Goal: Task Accomplishment & Management: Manage account settings

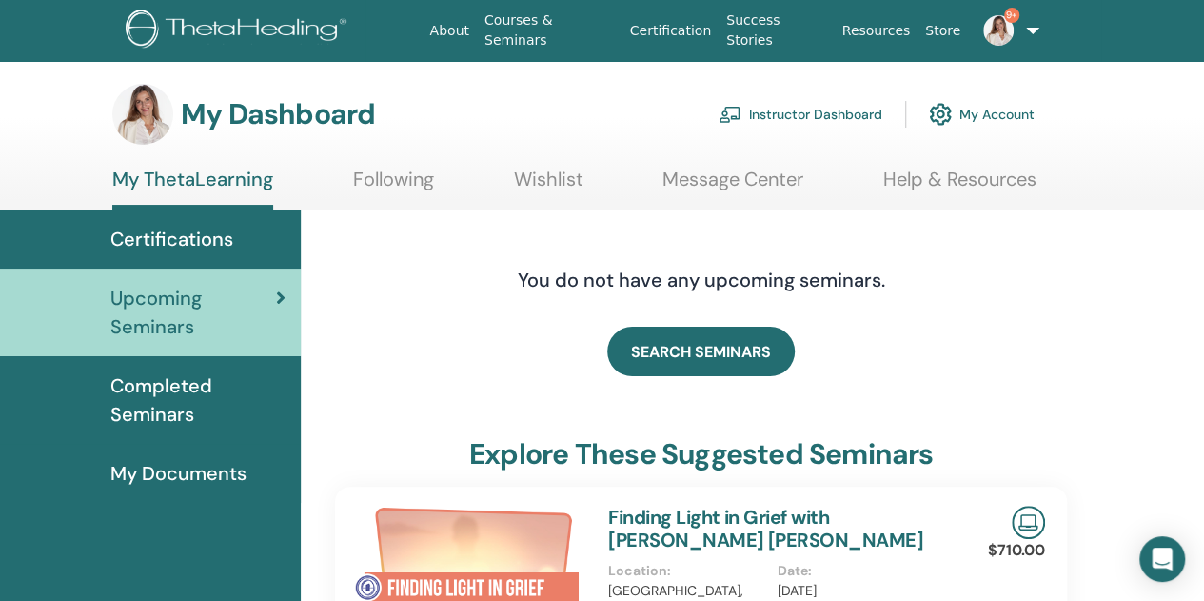
click at [784, 115] on link "Instructor Dashboard" at bounding box center [801, 114] width 164 height 42
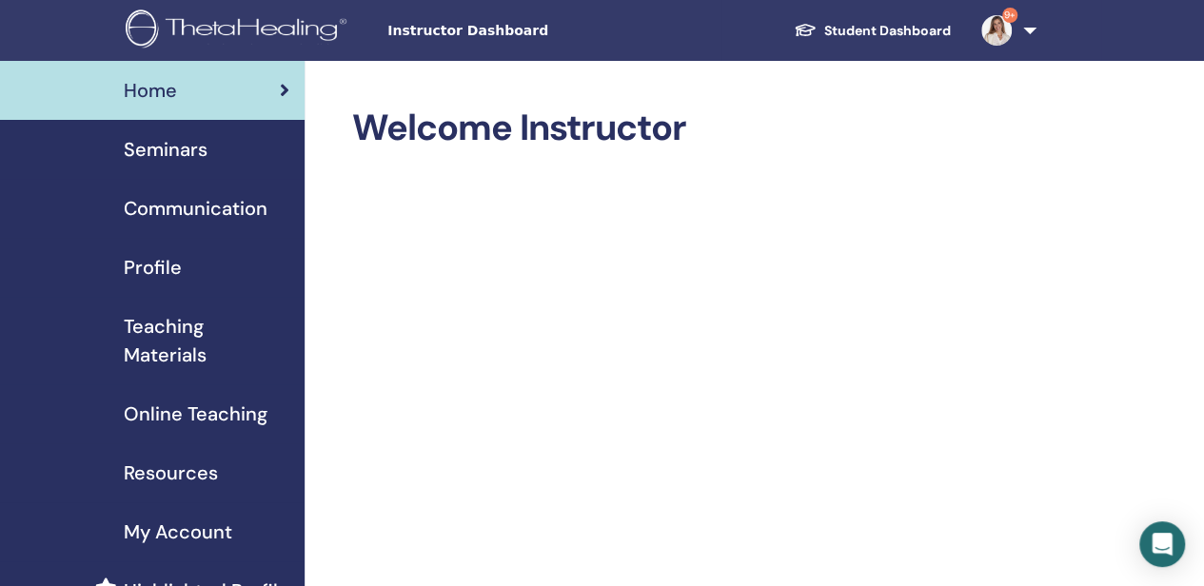
click at [166, 146] on span "Seminars" at bounding box center [166, 149] width 84 height 29
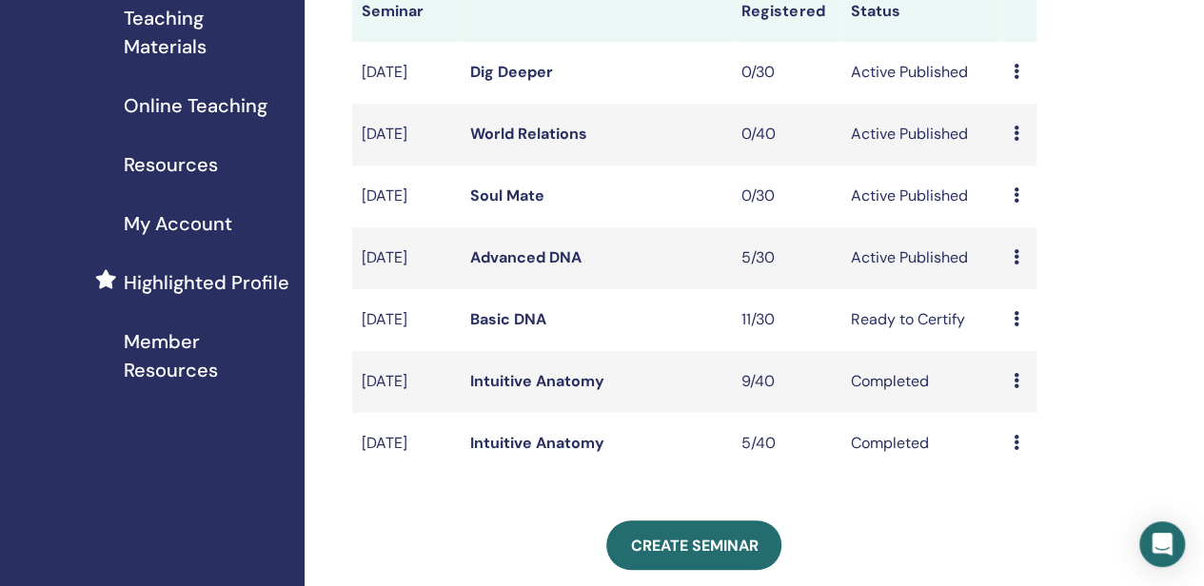
scroll to position [381, 0]
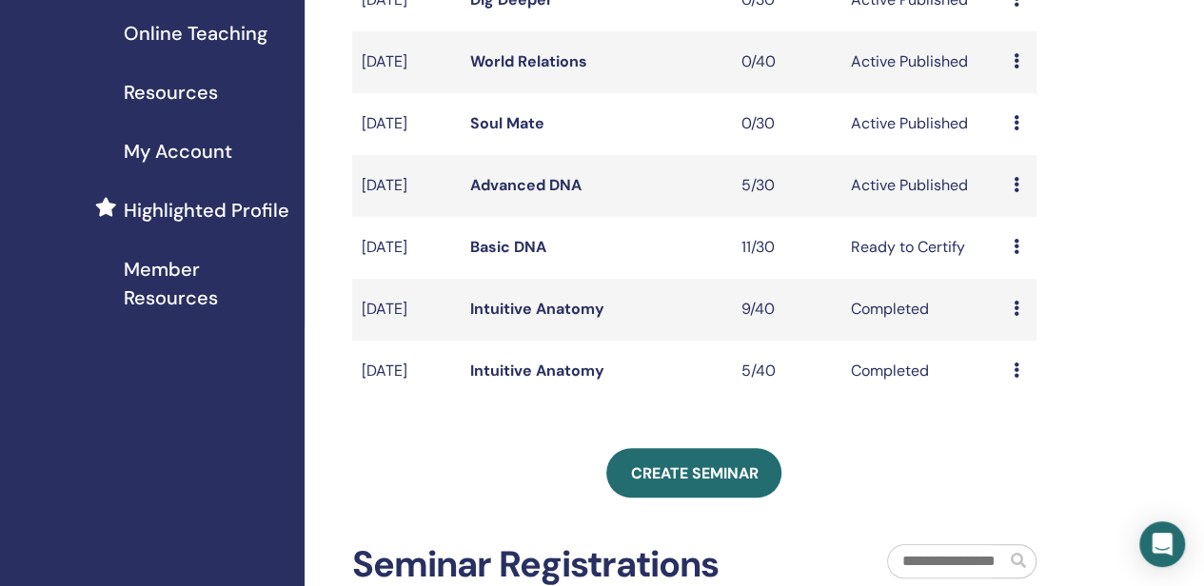
click at [526, 195] on link "Advanced DNA" at bounding box center [525, 185] width 111 height 20
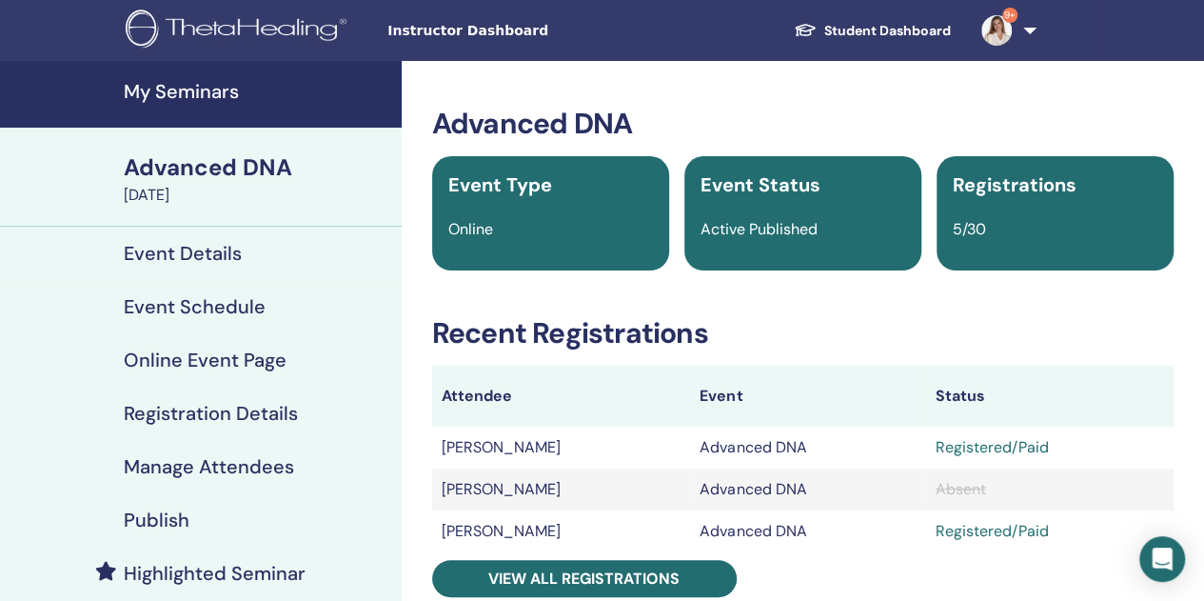
click at [267, 464] on h4 "Manage Attendees" at bounding box center [209, 466] width 170 height 23
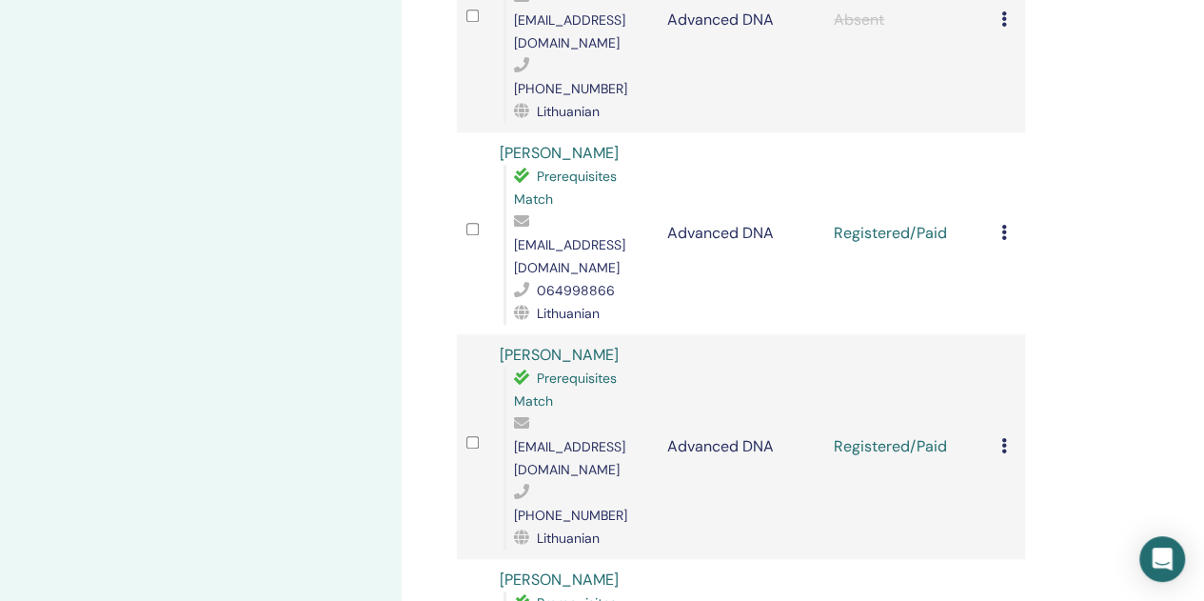
scroll to position [857, 0]
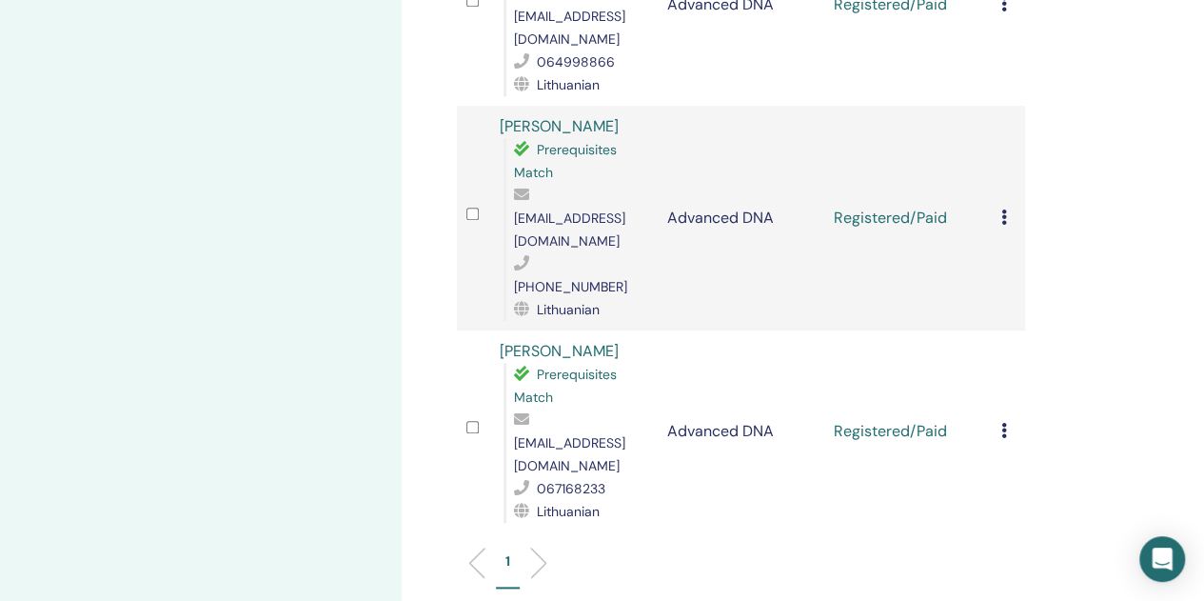
click at [1003, 423] on icon at bounding box center [1005, 430] width 6 height 15
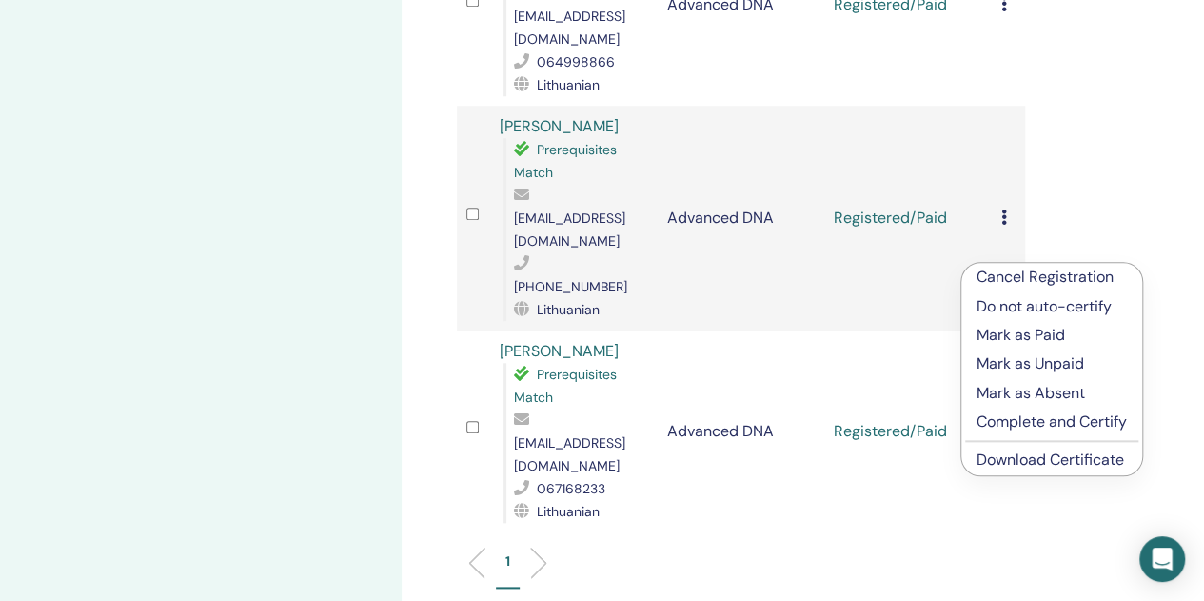
click at [998, 457] on link "Download Certificate" at bounding box center [1051, 459] width 148 height 20
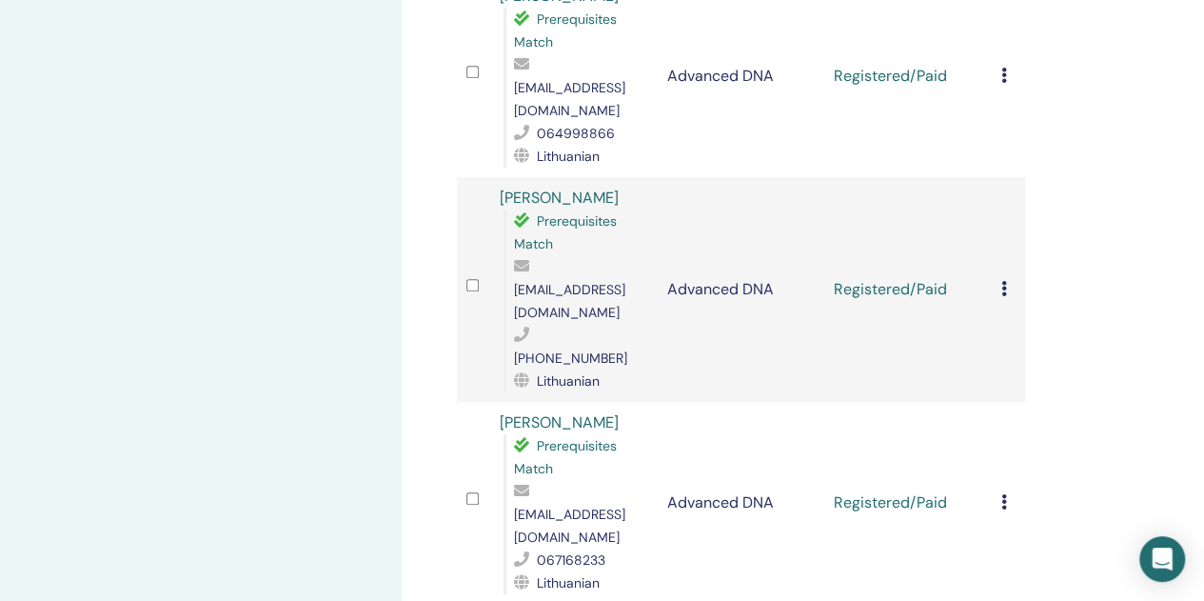
scroll to position [762, 0]
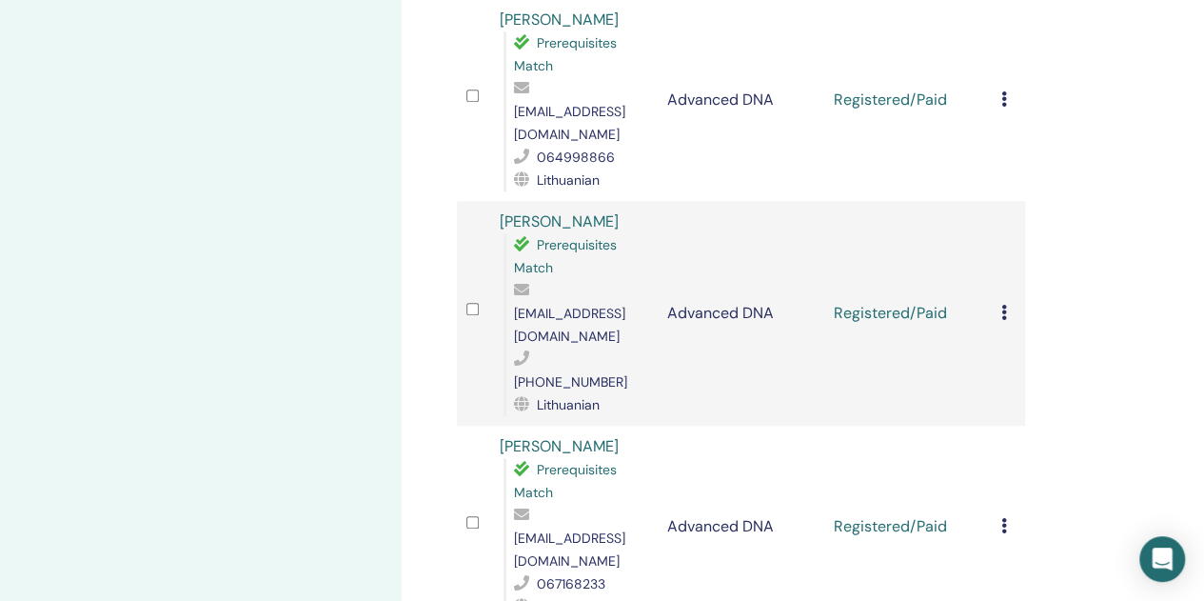
click at [1003, 305] on icon at bounding box center [1005, 312] width 6 height 15
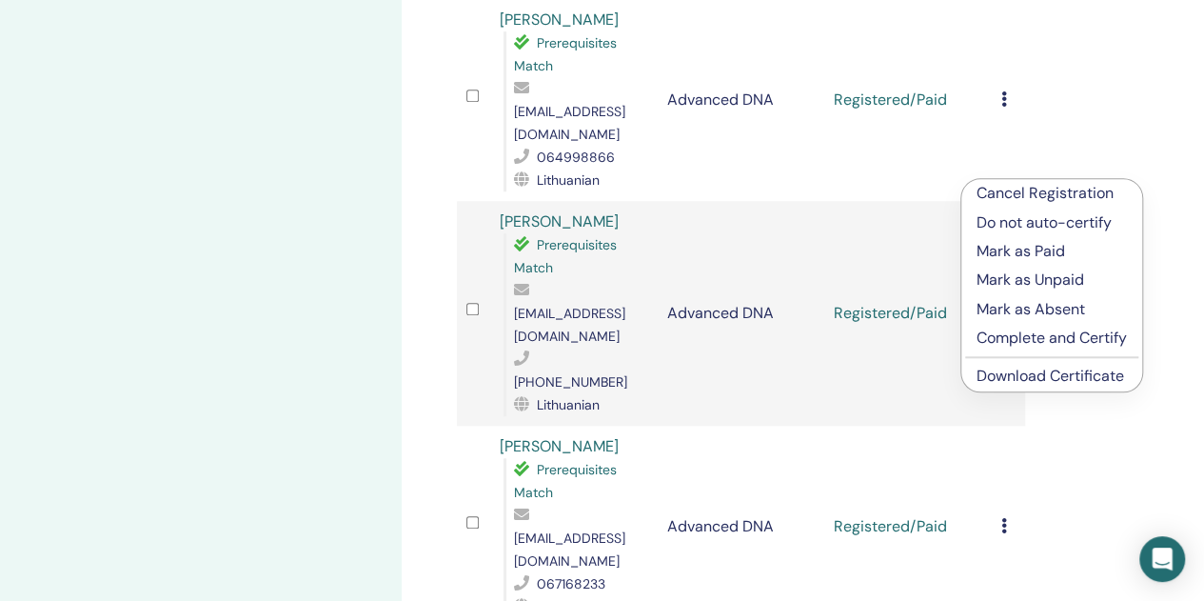
click at [1024, 372] on link "Download Certificate" at bounding box center [1051, 376] width 148 height 20
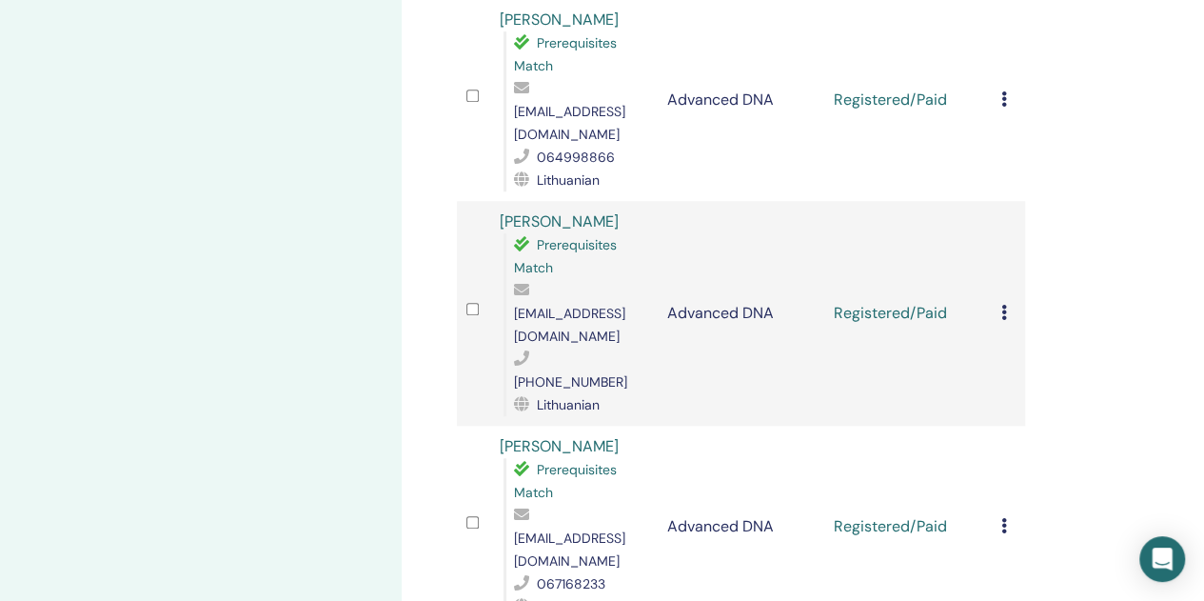
scroll to position [476, 0]
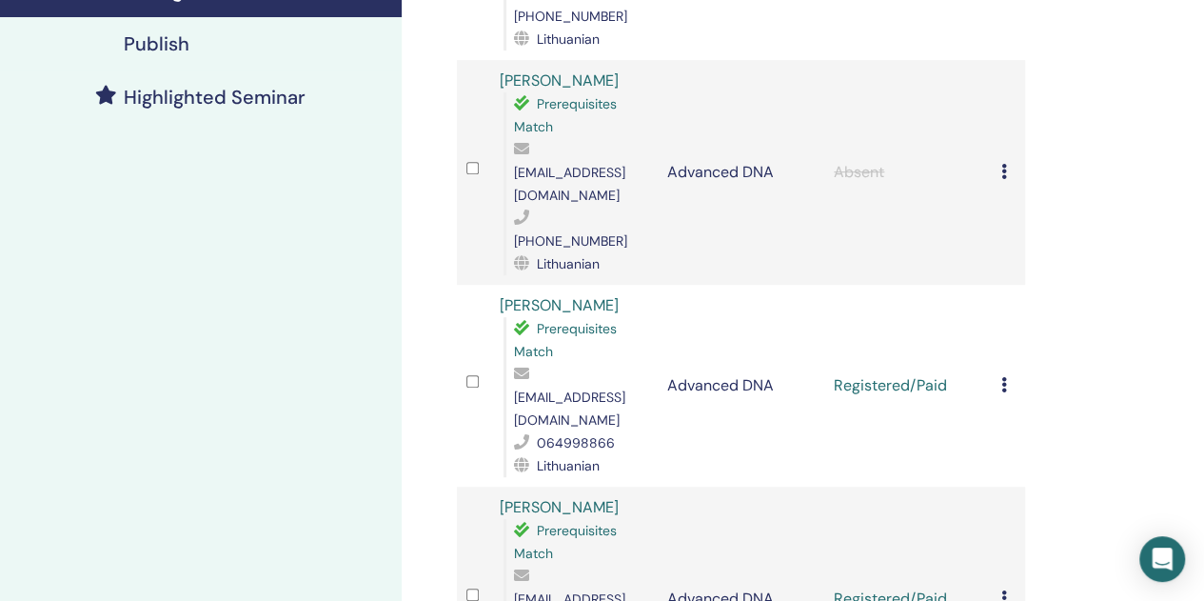
click at [1007, 374] on div "Cancel Registration Do not auto-certify Mark as Paid Mark as Unpaid Mark as Abs…" at bounding box center [1009, 385] width 14 height 23
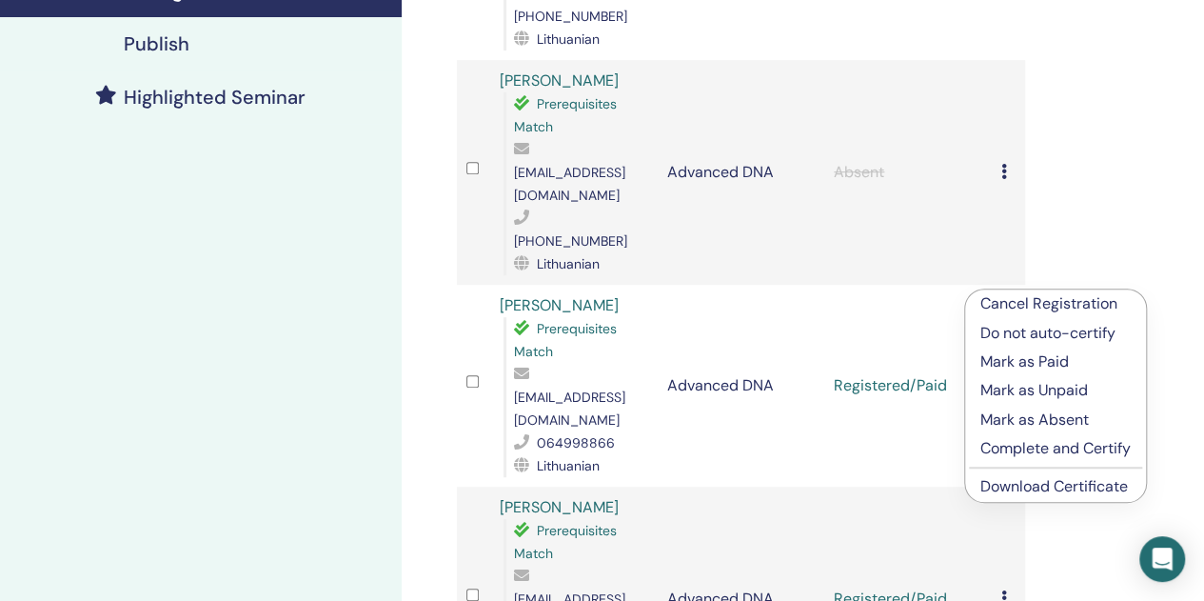
click at [996, 485] on link "Download Certificate" at bounding box center [1055, 486] width 148 height 20
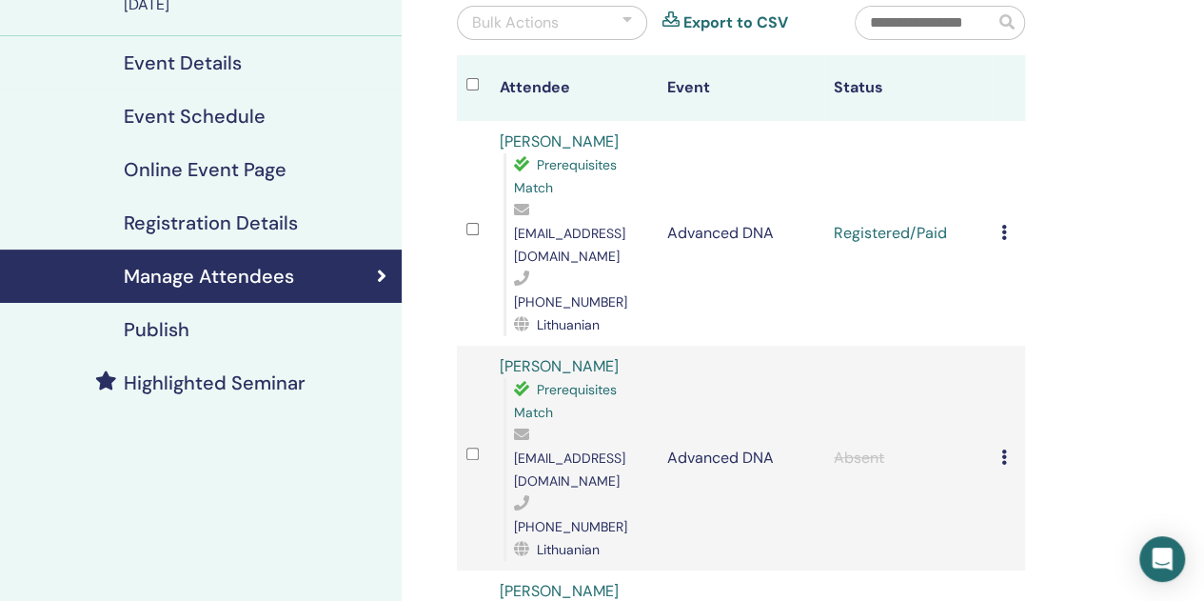
scroll to position [95, 0]
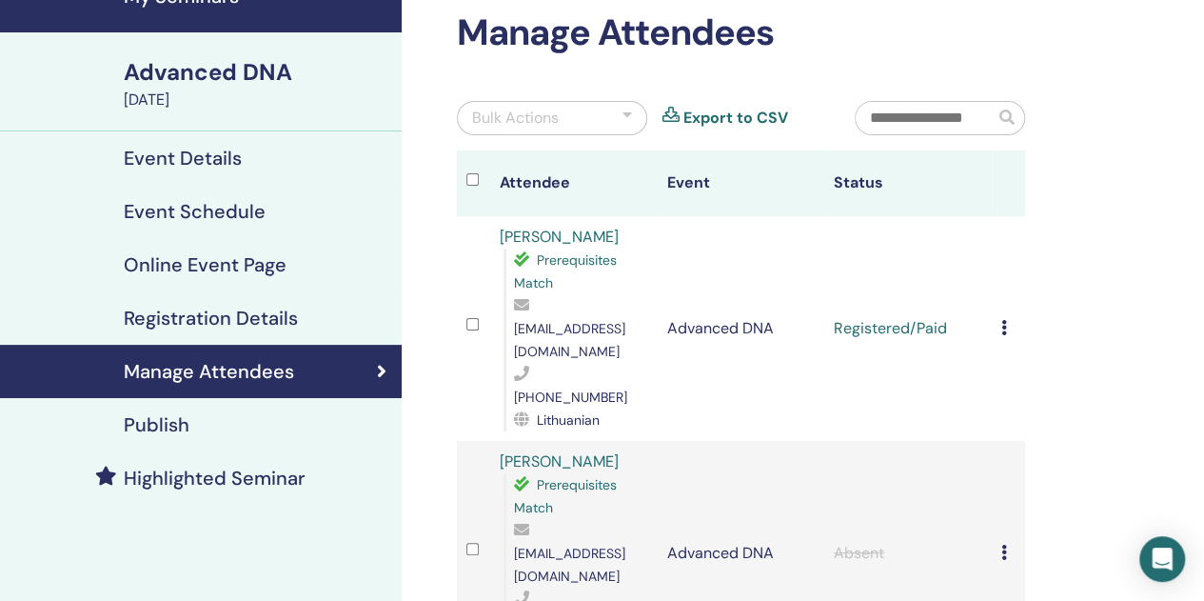
click at [1002, 320] on icon at bounding box center [1005, 327] width 6 height 15
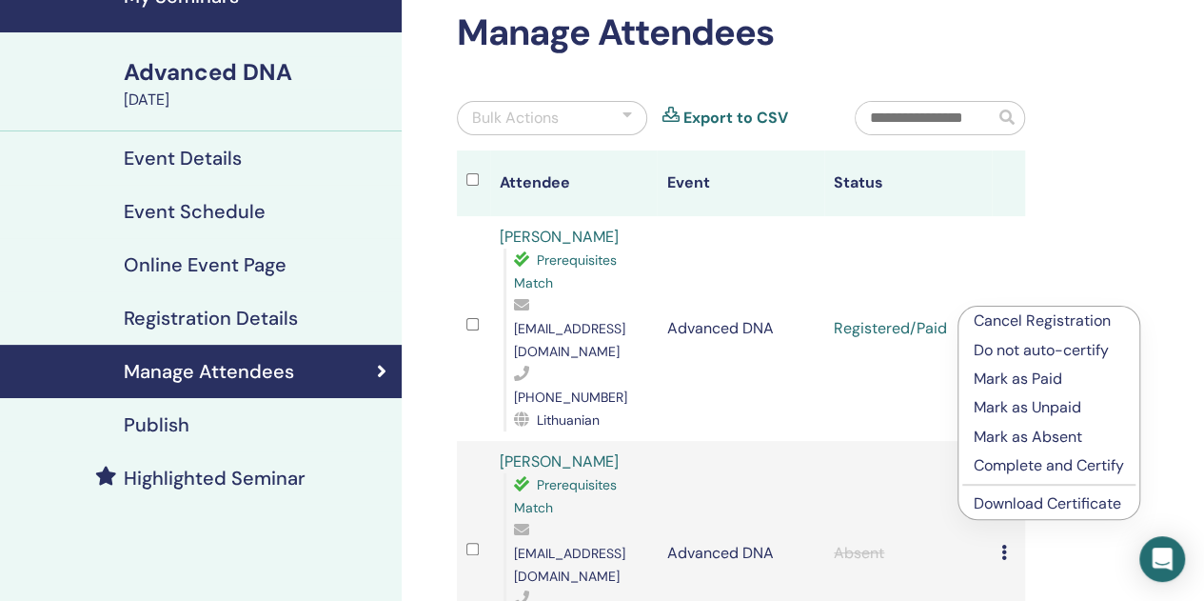
click at [1009, 504] on link "Download Certificate" at bounding box center [1048, 503] width 148 height 20
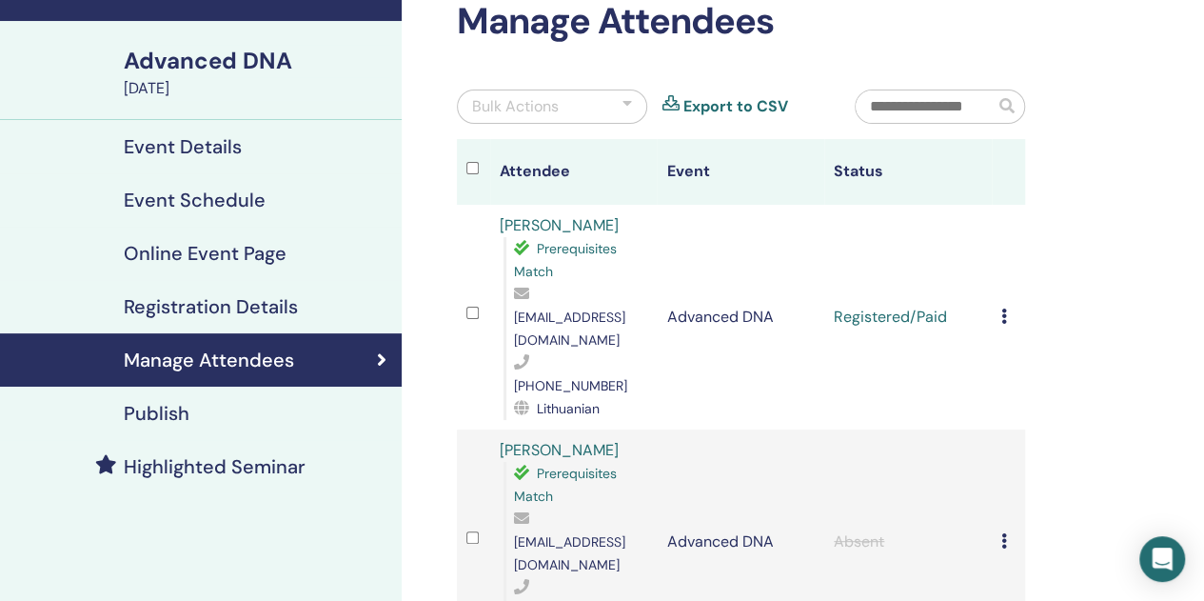
scroll to position [0, 0]
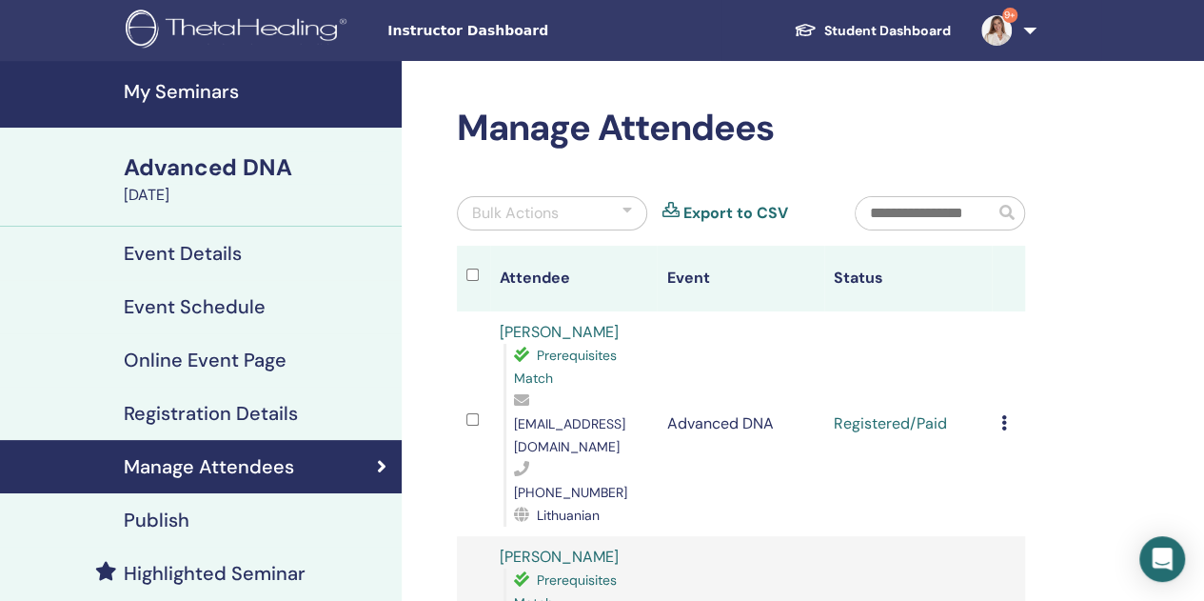
click at [893, 24] on link "Student Dashboard" at bounding box center [873, 30] width 188 height 35
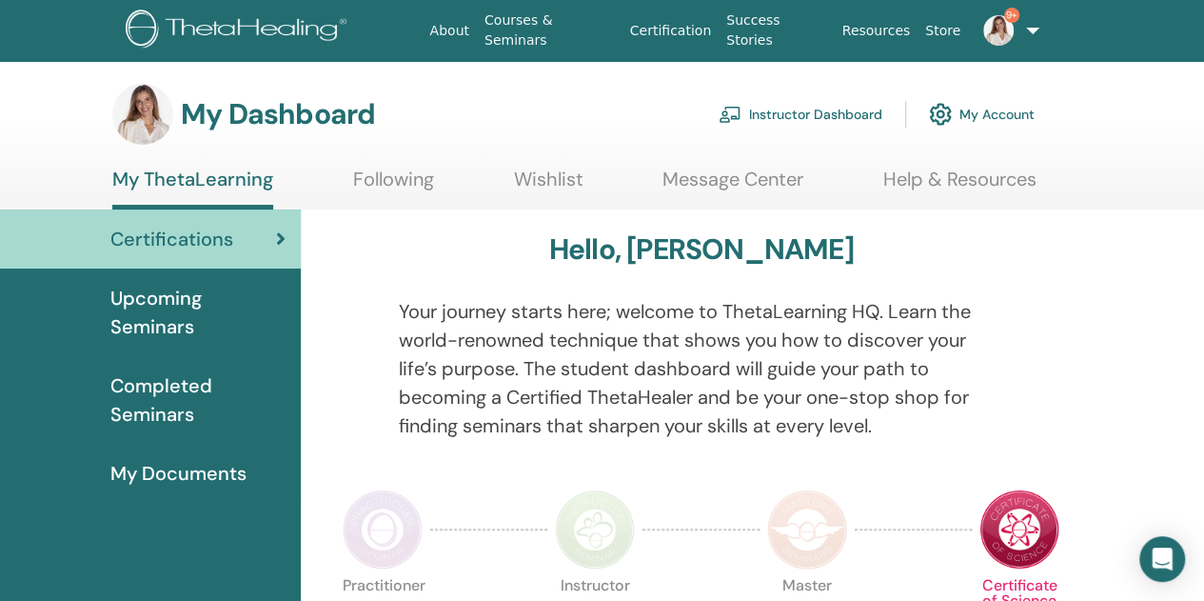
click at [144, 306] on span "Upcoming Seminars" at bounding box center [197, 312] width 175 height 57
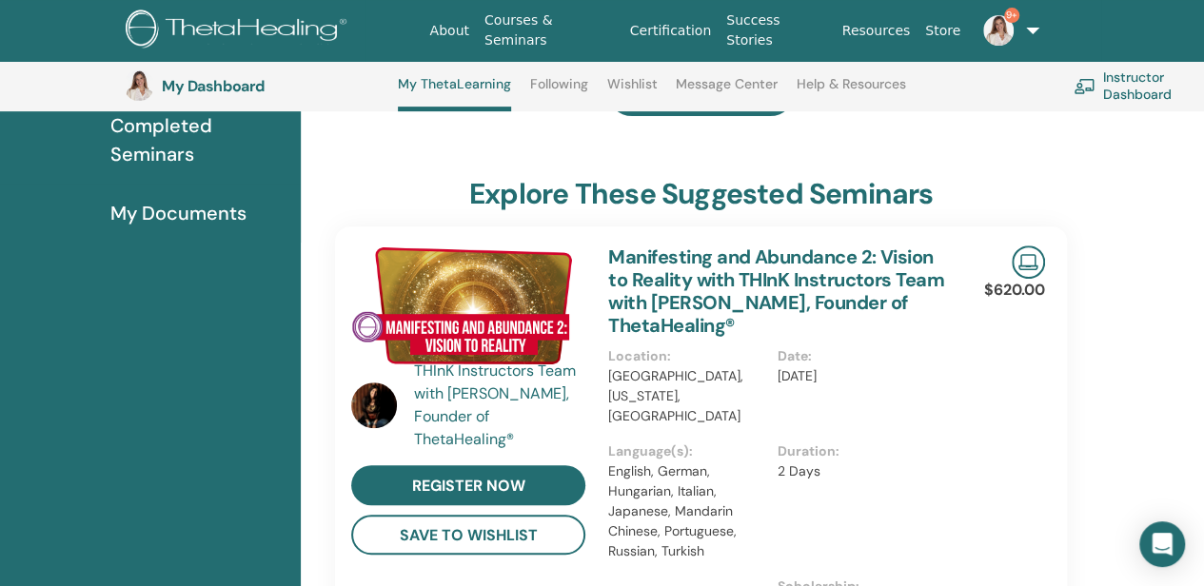
scroll to position [335, 0]
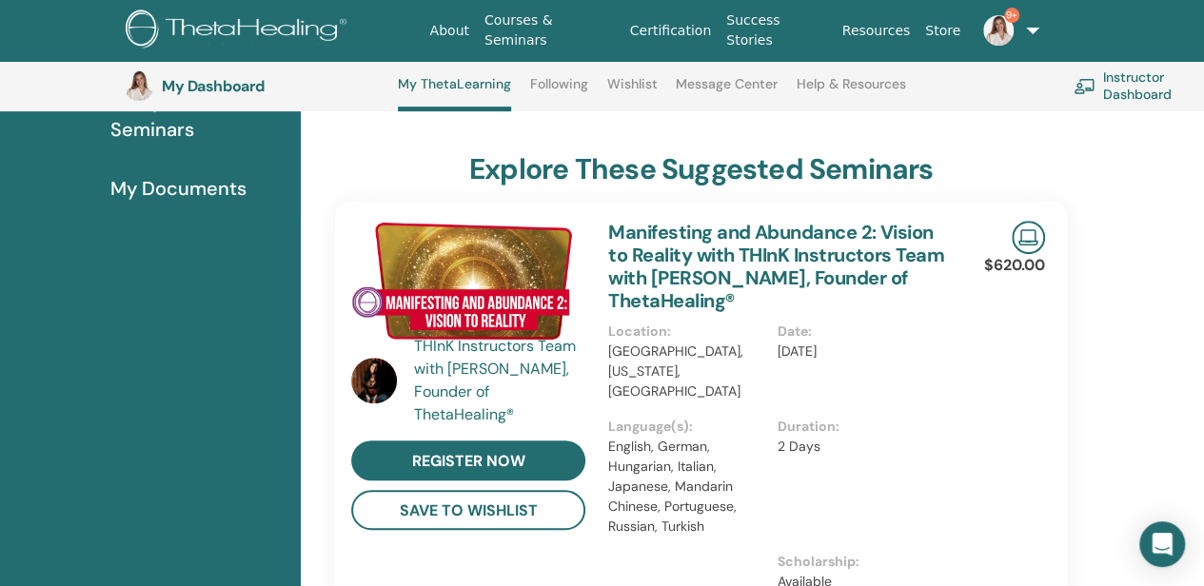
click at [691, 252] on link "Manifesting and Abundance 2: Vision to Reality with THInK Instructors Team with…" at bounding box center [776, 266] width 336 height 93
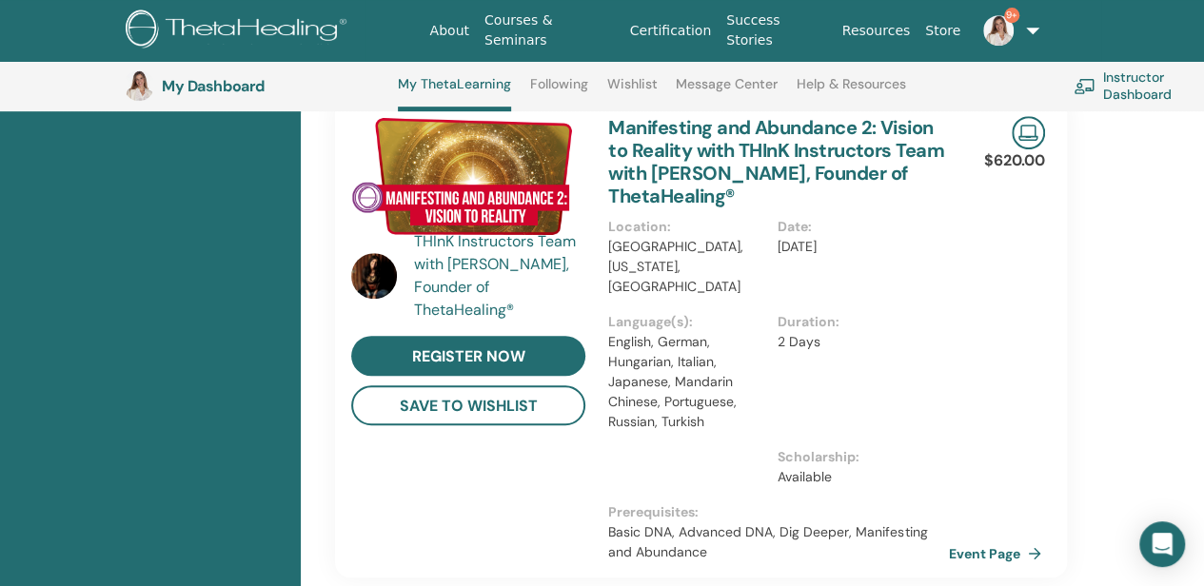
scroll to position [621, 0]
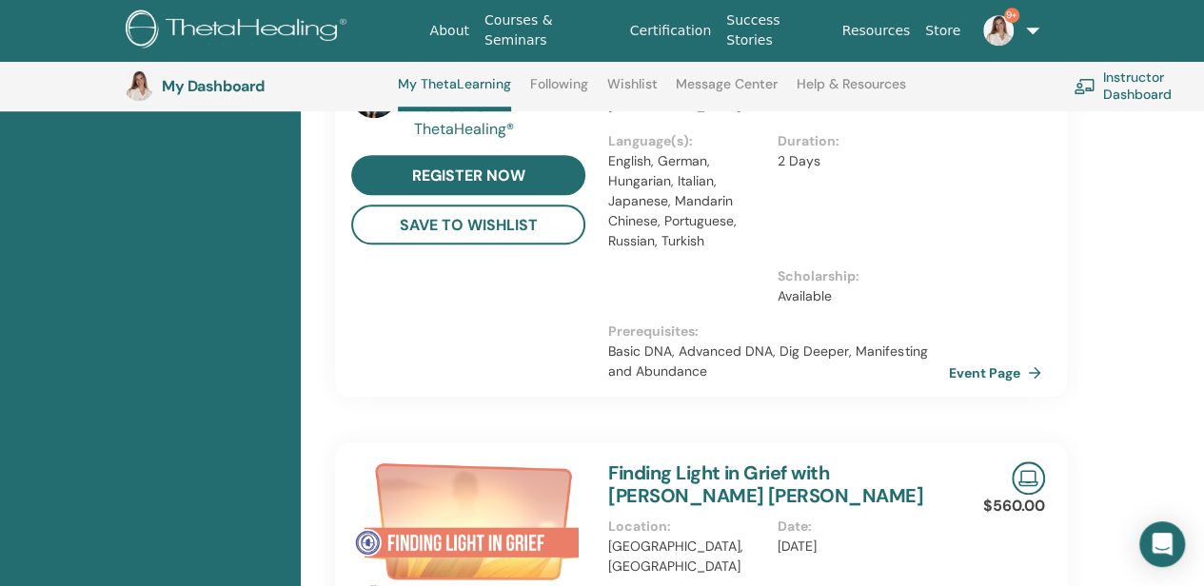
click at [977, 359] on link "Event Page" at bounding box center [999, 373] width 100 height 29
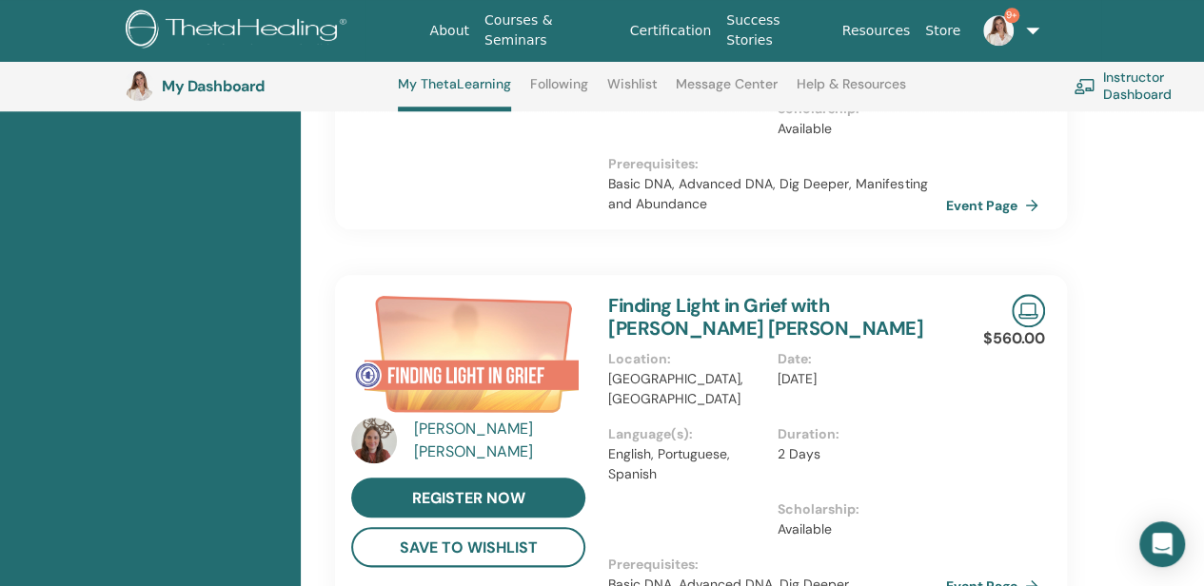
scroll to position [526, 0]
